Goal: Task Accomplishment & Management: Manage account settings

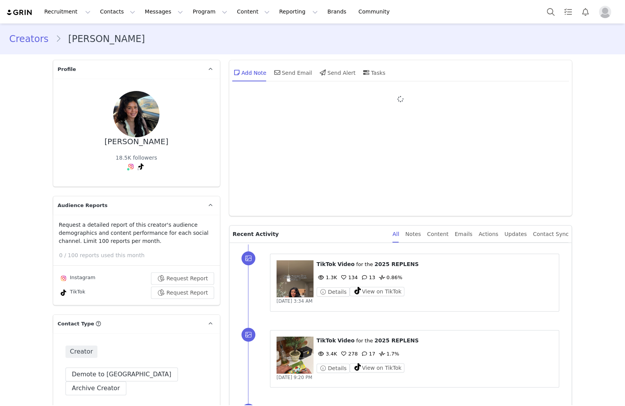
type input "+1 ([GEOGRAPHIC_DATA])"
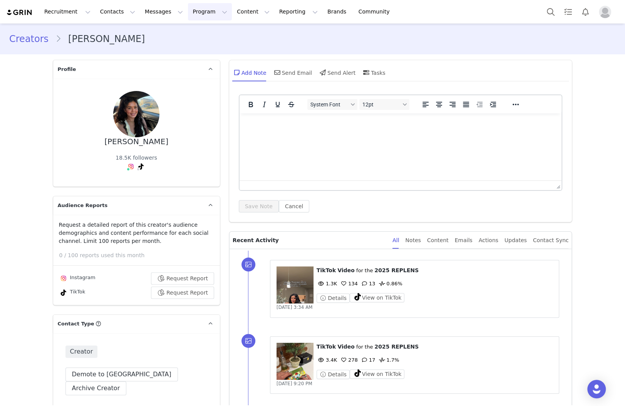
click at [198, 9] on button "Program Program" at bounding box center [210, 11] width 44 height 17
click at [340, 11] on img "Profile" at bounding box center [605, 12] width 12 height 12
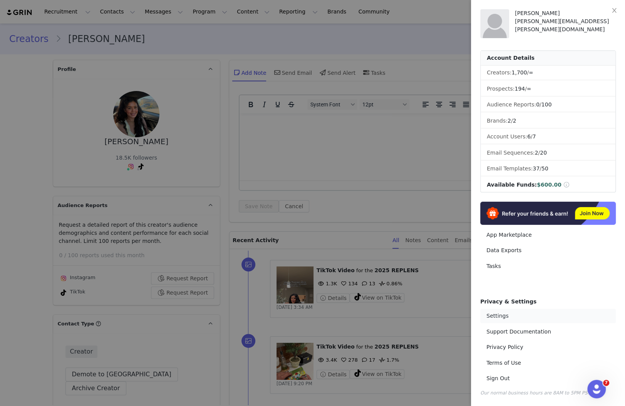
click at [340, 311] on link "Settings" at bounding box center [548, 316] width 136 height 14
select select "UTC"
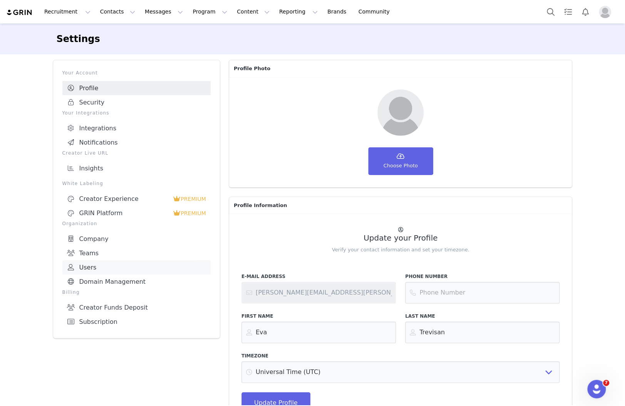
click at [119, 263] on link "Users" at bounding box center [136, 267] width 148 height 14
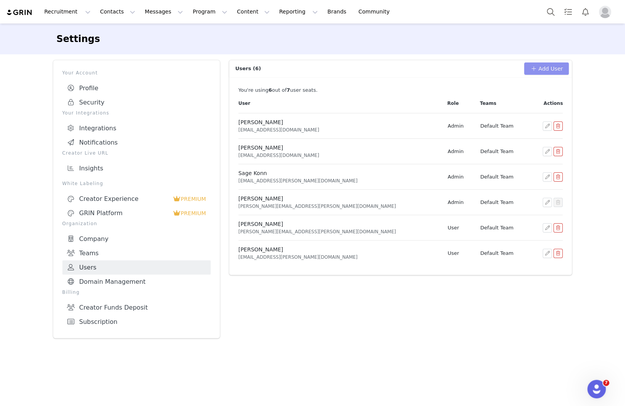
click at [340, 68] on button "Add User" at bounding box center [546, 68] width 45 height 12
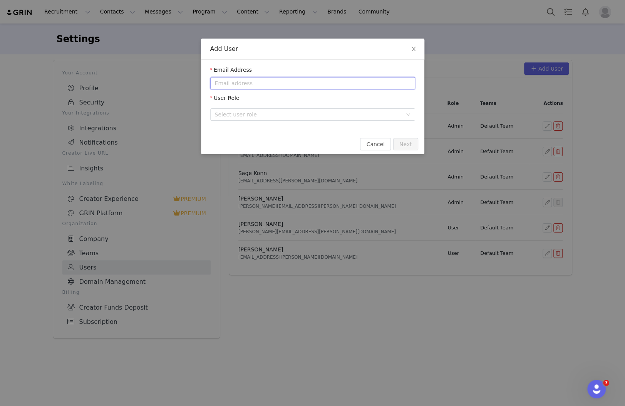
click at [261, 83] on input "email" at bounding box center [312, 83] width 205 height 12
paste input "[PERSON_NAME][EMAIL_ADDRESS][PERSON_NAME][DOMAIN_NAME]"
click at [248, 115] on div "Select user role" at bounding box center [308, 115] width 187 height 8
type input "[PERSON_NAME][EMAIL_ADDRESS][PERSON_NAME][DOMAIN_NAME]"
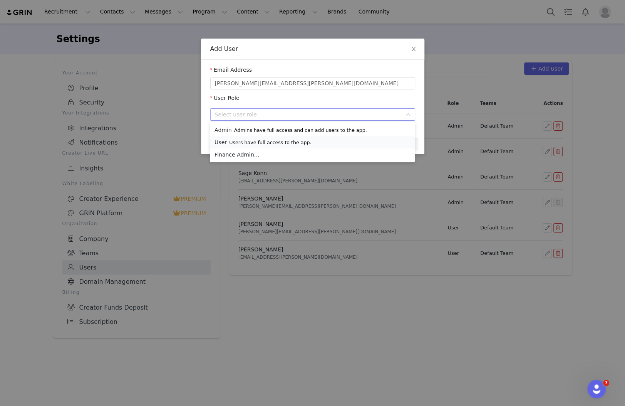
click at [268, 142] on p "Users have full access to the app." at bounding box center [270, 142] width 82 height 6
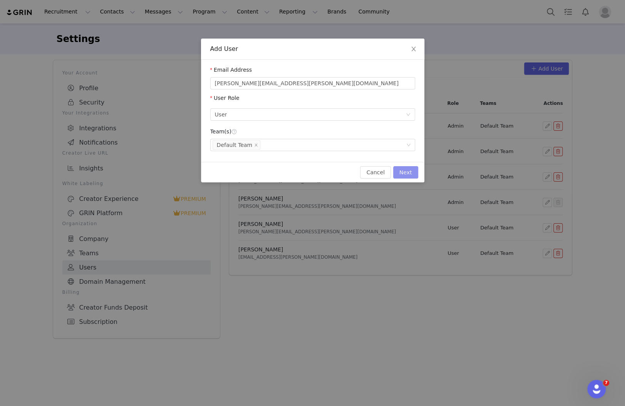
click at [340, 173] on button "Next" at bounding box center [405, 172] width 25 height 12
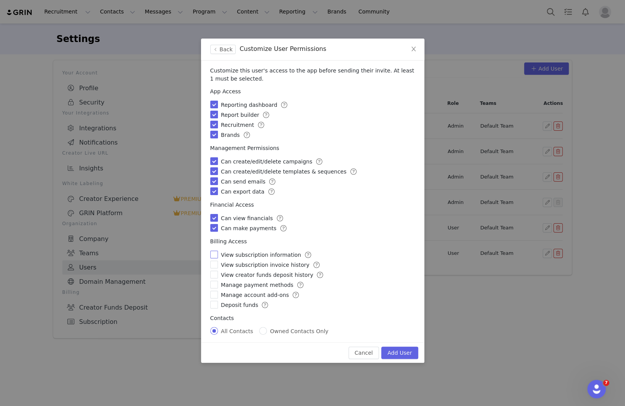
click at [214, 254] on input "checkbox" at bounding box center [214, 254] width 8 height 8
checkbox input "true"
click at [215, 265] on input "checkbox" at bounding box center [214, 264] width 8 height 8
checkbox input "true"
click at [214, 271] on input "checkbox" at bounding box center [214, 274] width 8 height 8
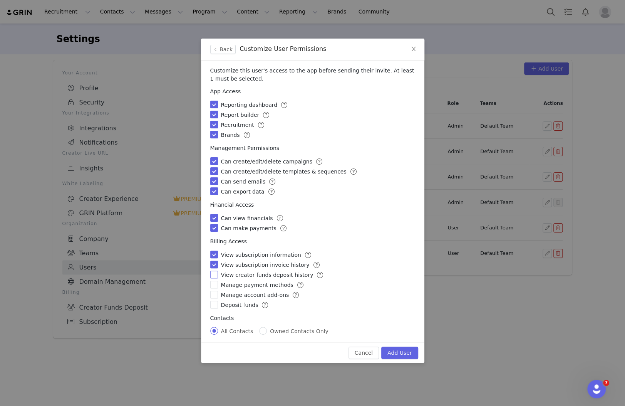
checkbox input "true"
click at [214, 282] on input "checkbox" at bounding box center [214, 284] width 8 height 8
checkbox input "true"
click at [213, 293] on input "checkbox" at bounding box center [214, 294] width 8 height 8
checkbox input "true"
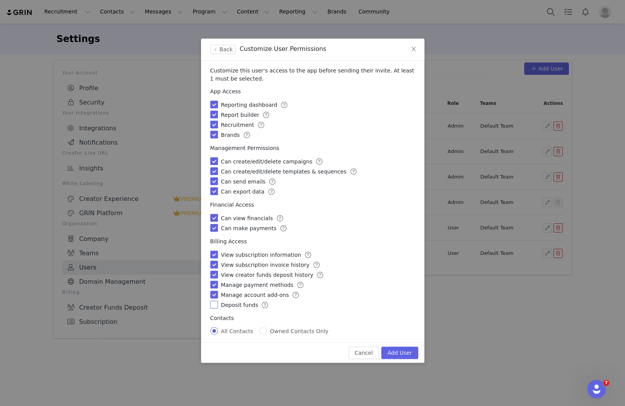
click at [212, 307] on input "checkbox" at bounding box center [214, 304] width 8 height 8
checkbox input "true"
click at [340, 354] on button "Add User" at bounding box center [399, 352] width 37 height 12
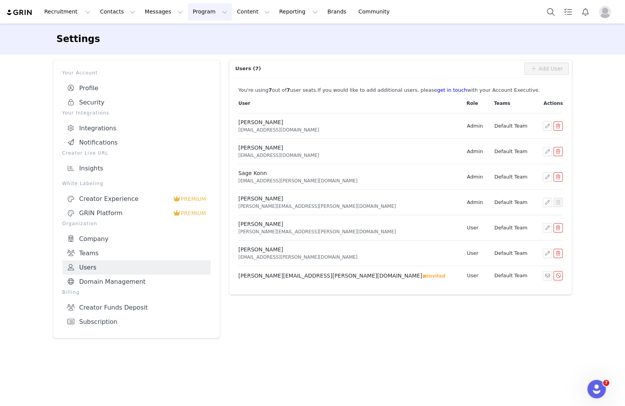
click at [190, 9] on button "Program Program" at bounding box center [210, 11] width 44 height 17
click at [198, 48] on p "Campaigns" at bounding box center [197, 48] width 30 height 8
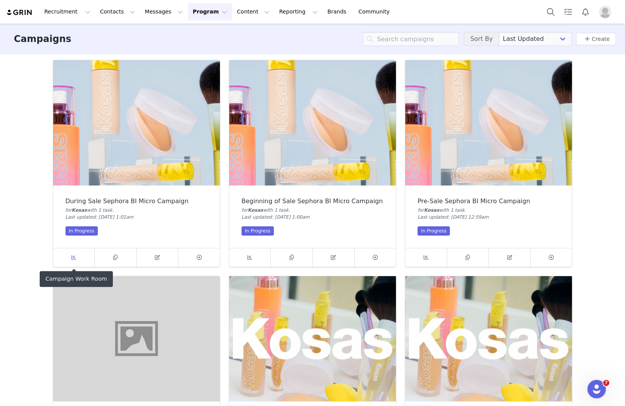
click at [74, 262] on link at bounding box center [74, 257] width 42 height 18
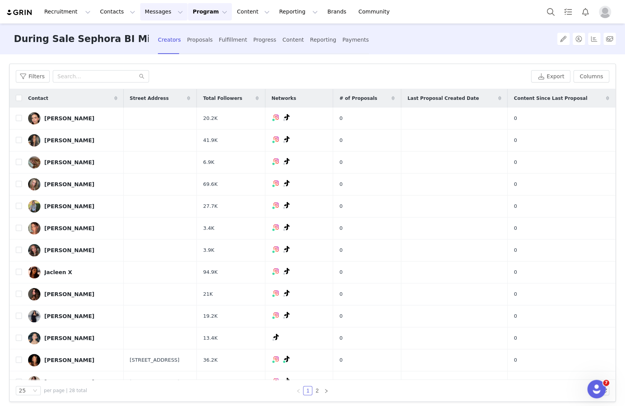
click at [166, 12] on button "Messages Messages" at bounding box center [163, 11] width 47 height 17
click at [158, 49] on div "Inbox" at bounding box center [162, 48] width 52 height 8
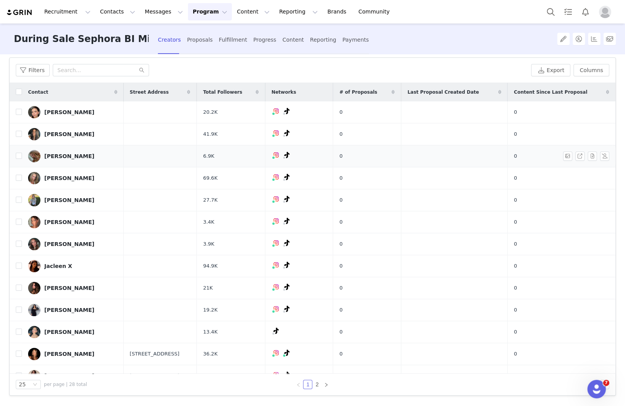
click at [70, 156] on div "[PERSON_NAME]" at bounding box center [69, 156] width 50 height 6
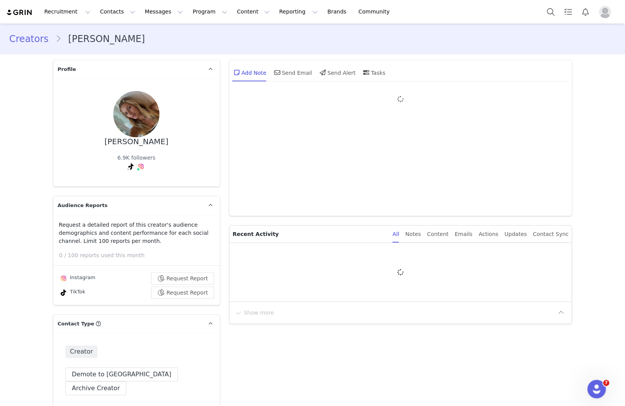
type input "+1 ([GEOGRAPHIC_DATA])"
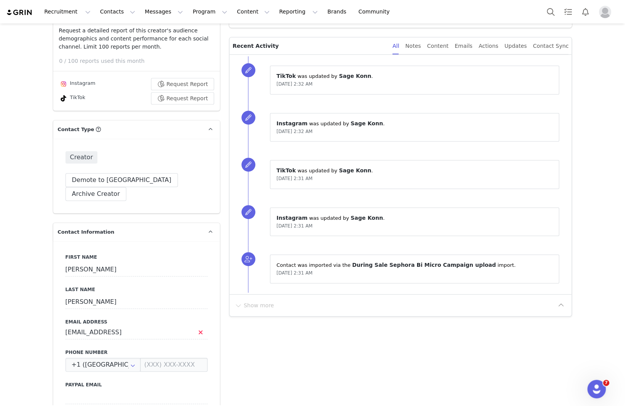
scroll to position [205, 0]
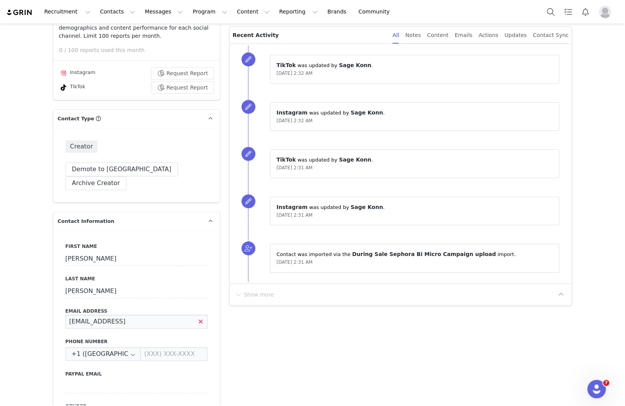
click at [124, 314] on input "[EMAIL_ADDRESS]" at bounding box center [136, 321] width 142 height 14
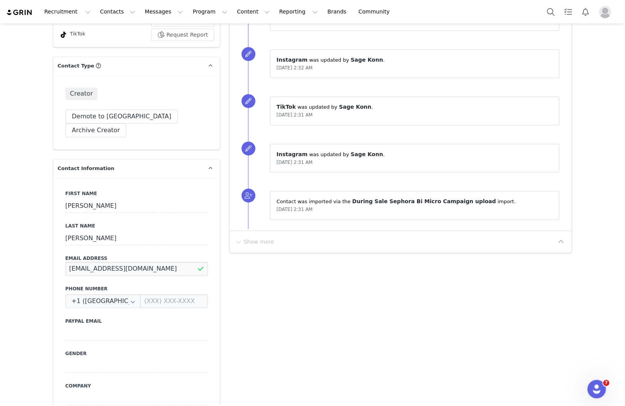
scroll to position [411, 0]
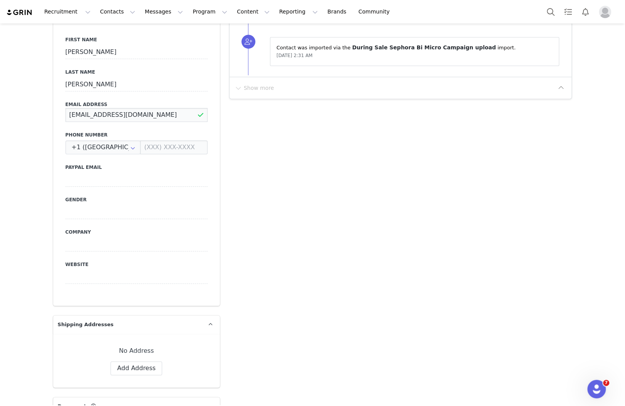
type input "[EMAIL_ADDRESS][DOMAIN_NAME]"
click at [237, 124] on div "Add Note Send Email Send Alert Tasks System Font 12pt To open the popup, press …" at bounding box center [401, 331] width 353 height 1375
click at [40, 384] on button "Save" at bounding box center [37, 388] width 40 height 22
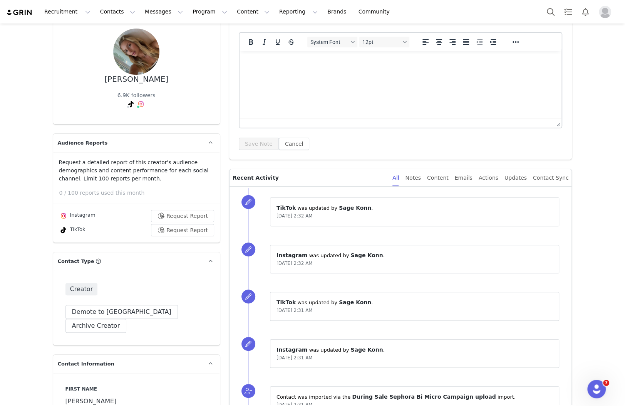
scroll to position [82, 0]
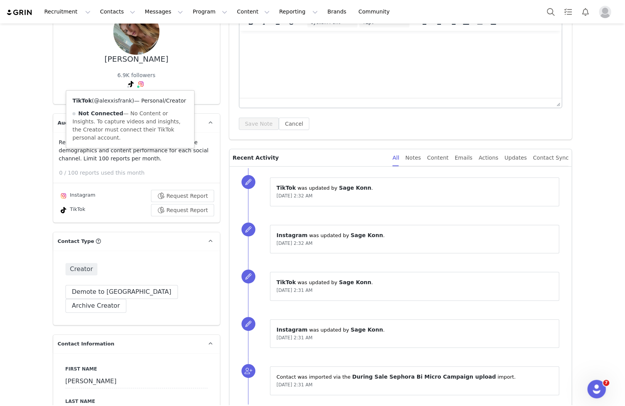
click at [120, 101] on link "@alexxisfrank" at bounding box center [113, 100] width 38 height 6
